Goal: Information Seeking & Learning: Learn about a topic

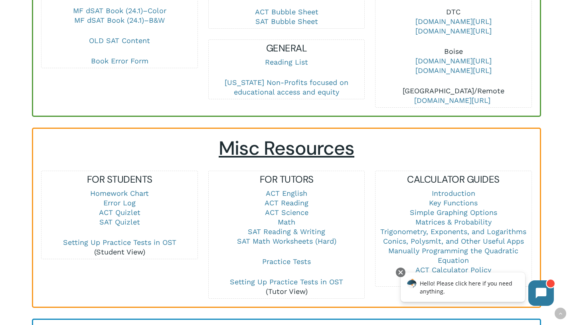
scroll to position [433, 0]
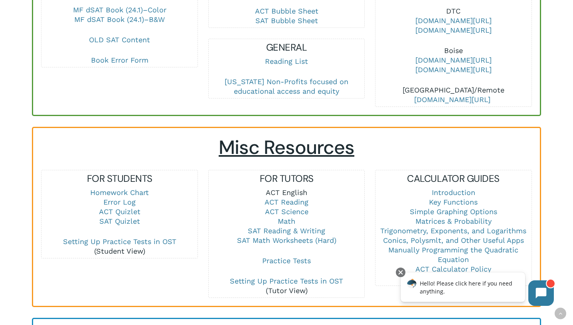
click at [291, 188] on link "ACT English" at bounding box center [287, 192] width 42 height 8
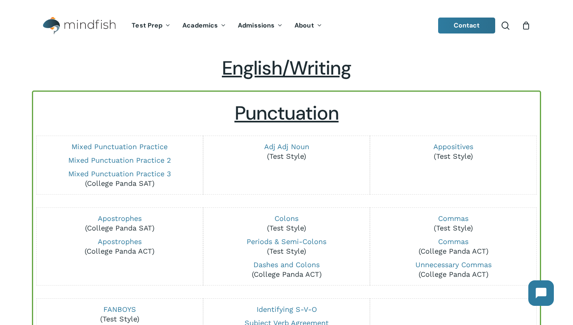
scroll to position [32, 0]
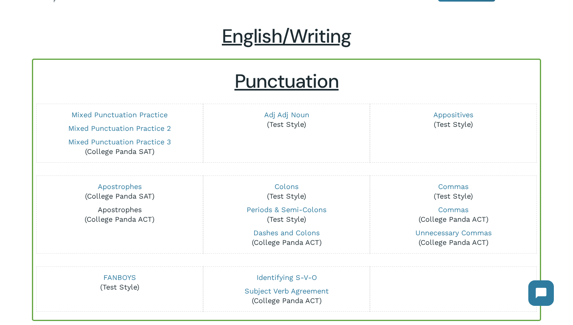
click at [133, 208] on link "Apostrophes" at bounding box center [120, 210] width 44 height 8
click at [154, 142] on link "Mixed Punctuation Practice 3" at bounding box center [119, 142] width 103 height 8
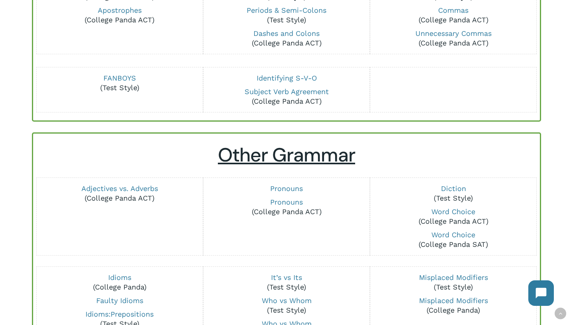
scroll to position [233, 0]
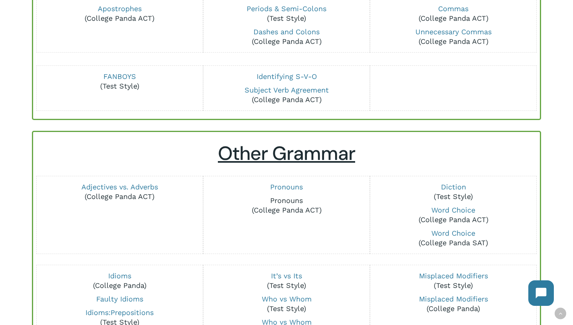
click at [281, 198] on link "Pronouns" at bounding box center [286, 200] width 33 height 8
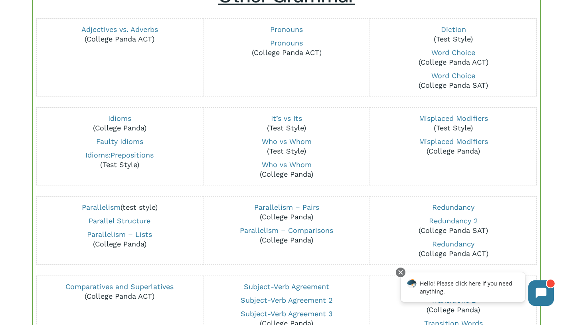
scroll to position [391, 0]
click at [458, 139] on link "Misplaced Modifiers" at bounding box center [453, 141] width 69 height 8
